Goal: Task Accomplishment & Management: Use online tool/utility

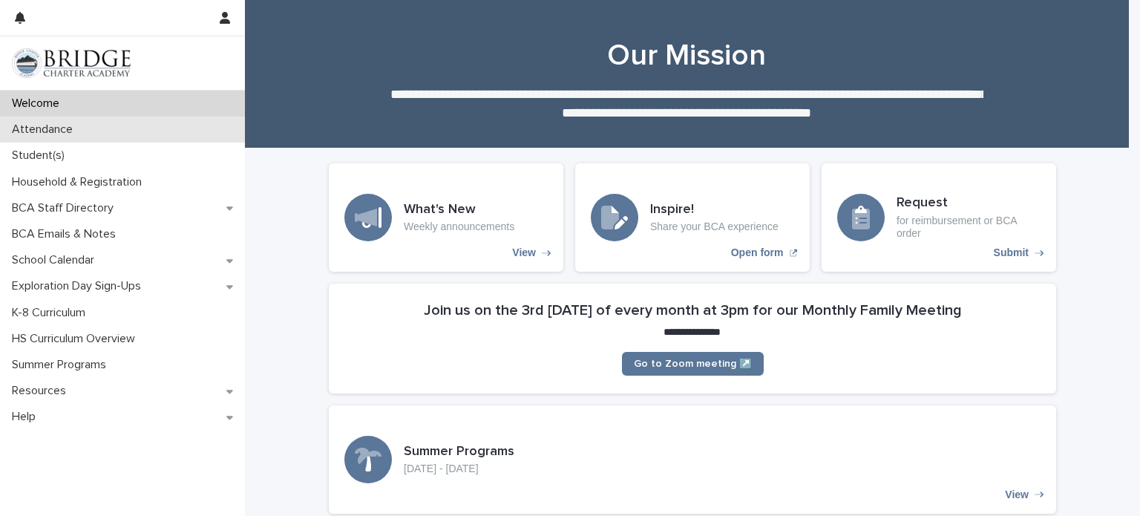
click at [43, 127] on p "Attendance" at bounding box center [45, 129] width 79 height 14
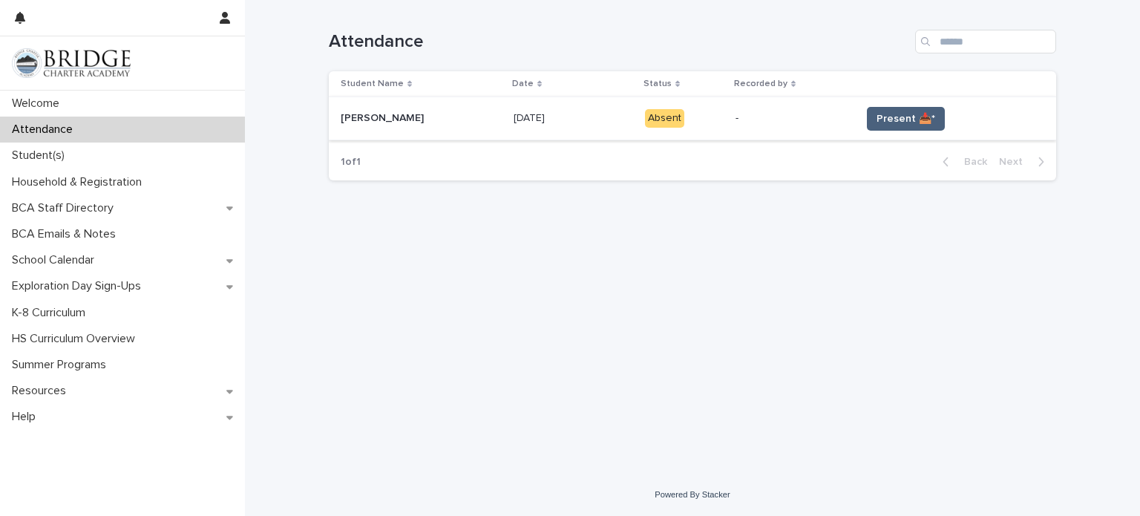
click at [886, 118] on span "Present 📥*" at bounding box center [906, 118] width 59 height 15
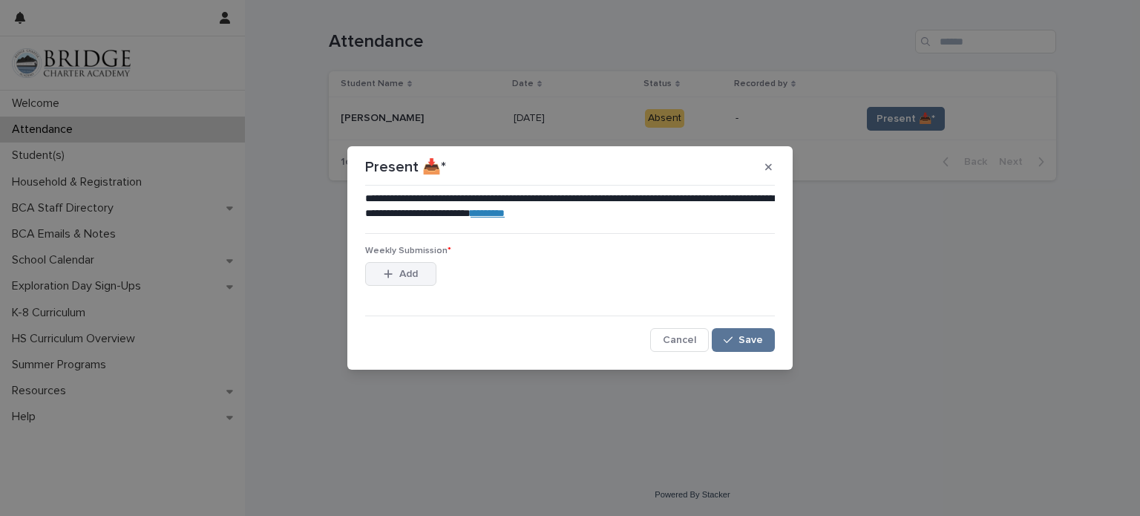
click at [417, 269] on span "Add" at bounding box center [408, 274] width 19 height 10
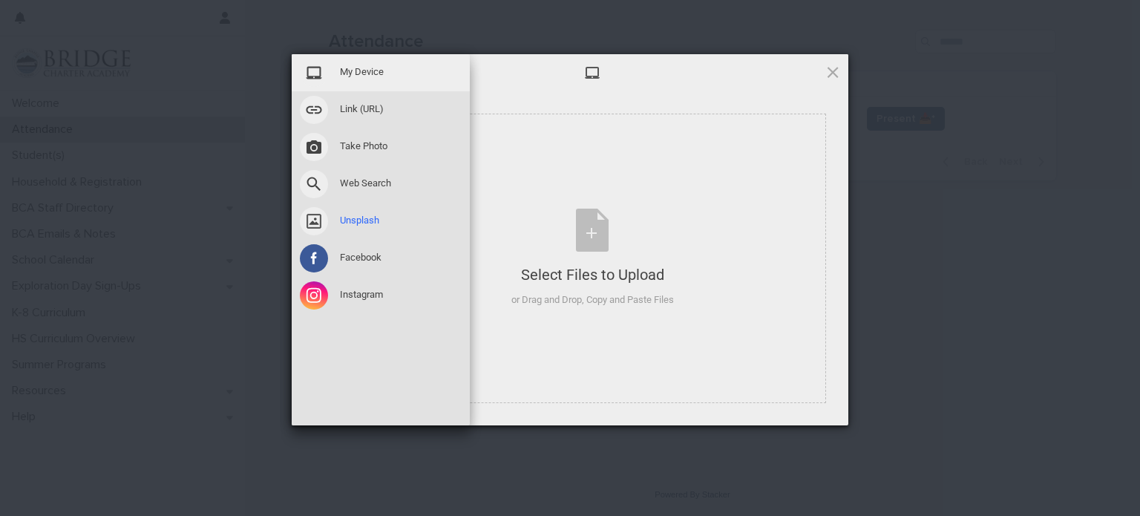
click at [315, 218] on span at bounding box center [314, 221] width 28 height 28
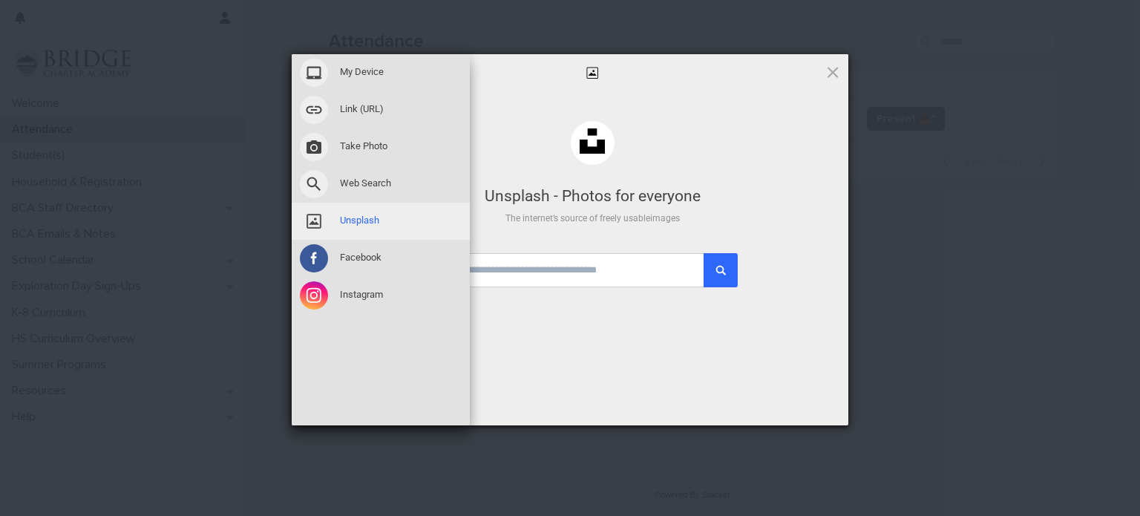
click at [315, 218] on span at bounding box center [314, 221] width 28 height 28
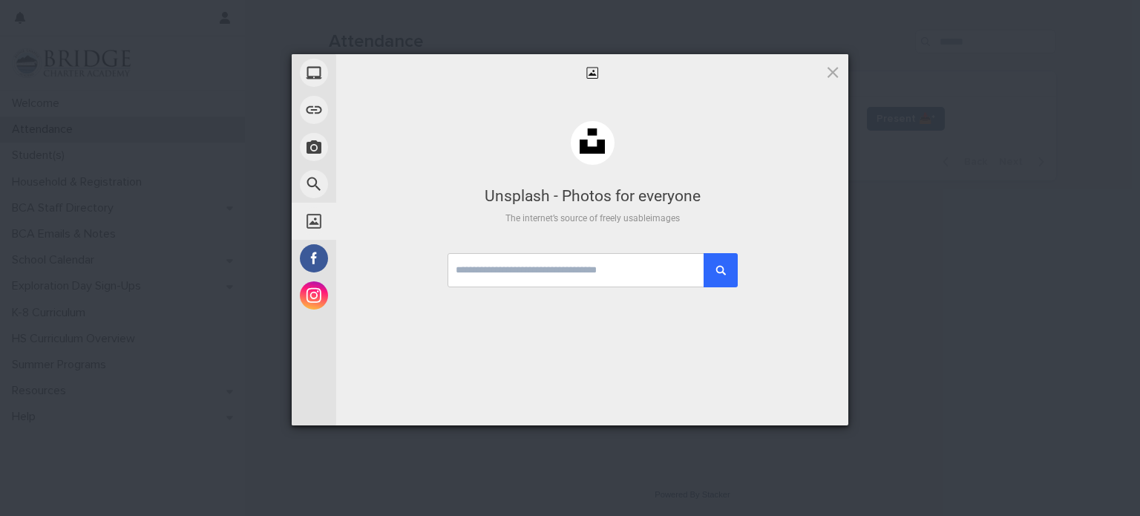
click at [599, 56] on div at bounding box center [592, 72] width 512 height 37
click at [514, 272] on input "text" at bounding box center [593, 270] width 290 height 34
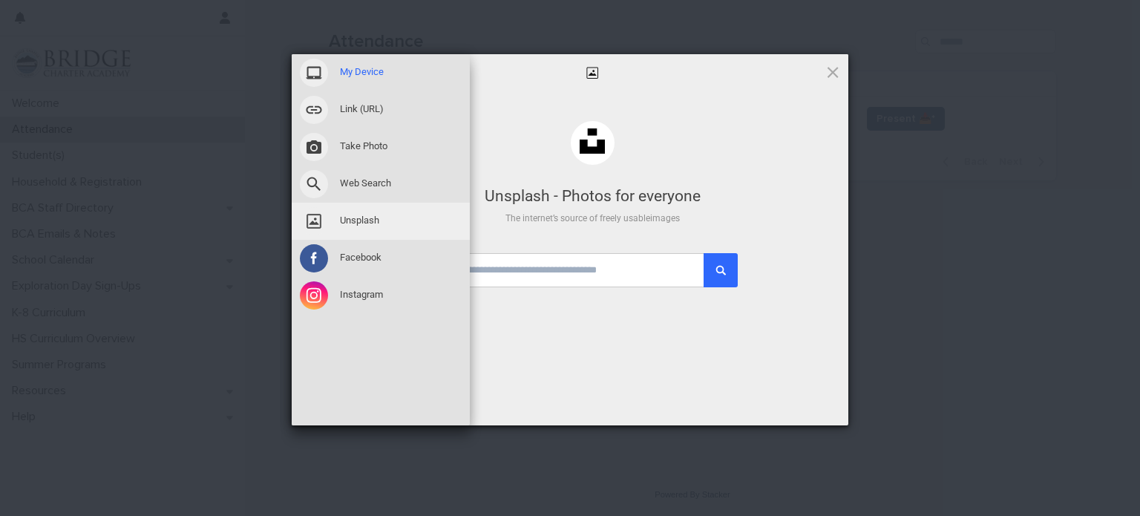
click at [341, 68] on span "My Device" at bounding box center [362, 71] width 44 height 13
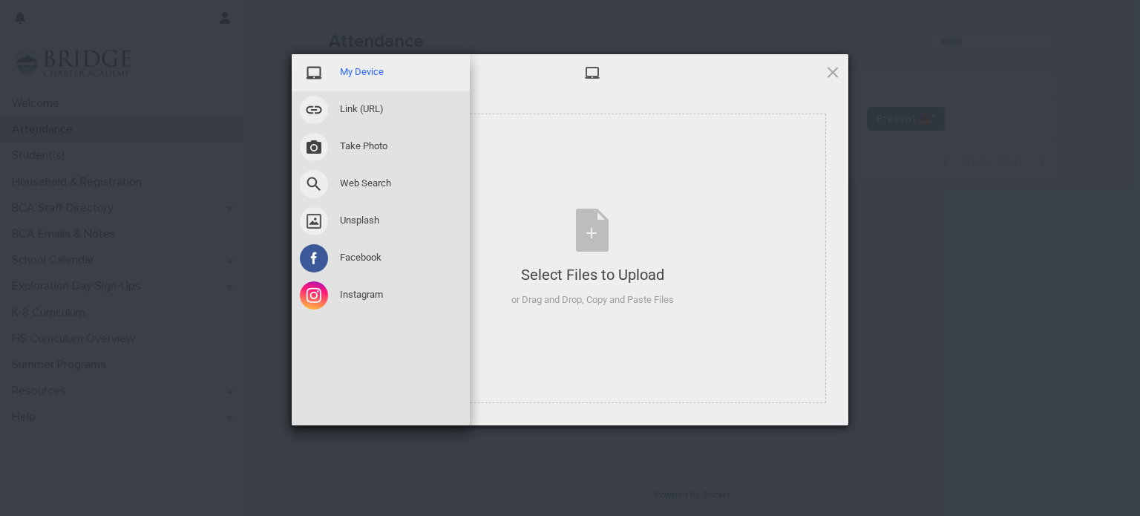
click at [318, 70] on span at bounding box center [314, 73] width 28 height 28
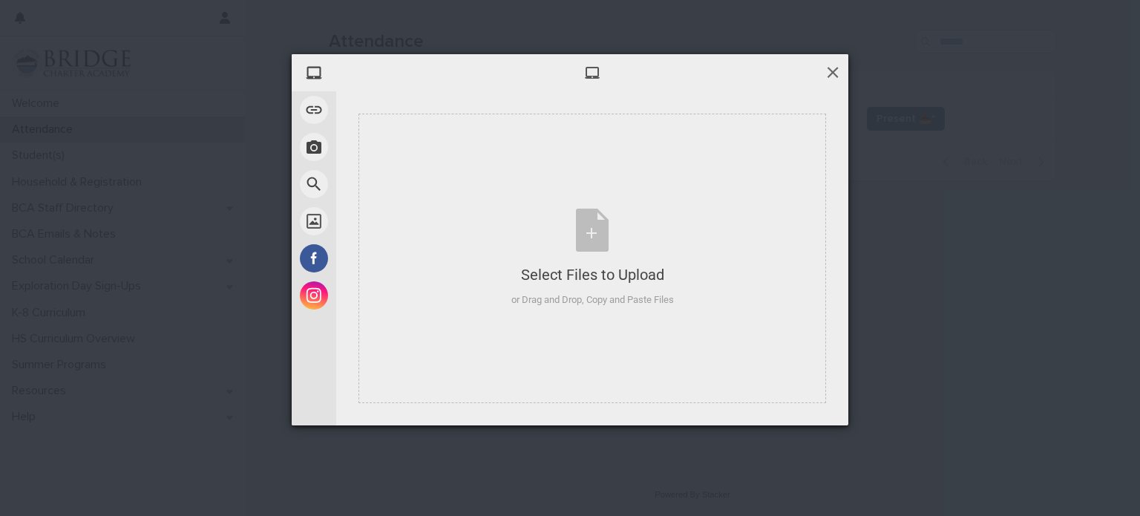
click at [831, 68] on span at bounding box center [833, 72] width 16 height 16
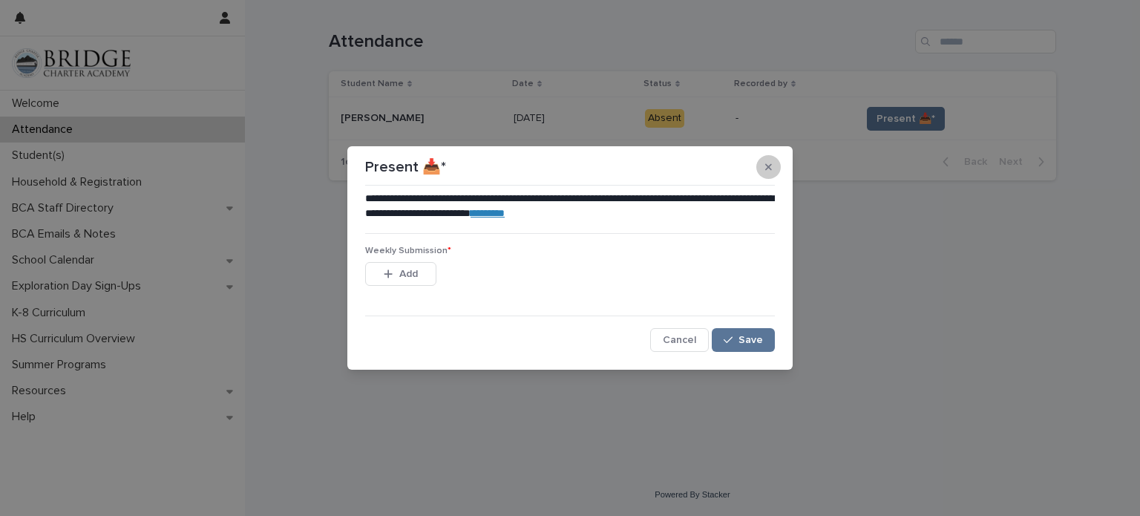
click at [770, 162] on icon "button" at bounding box center [768, 167] width 7 height 10
